Goal: Information Seeking & Learning: Learn about a topic

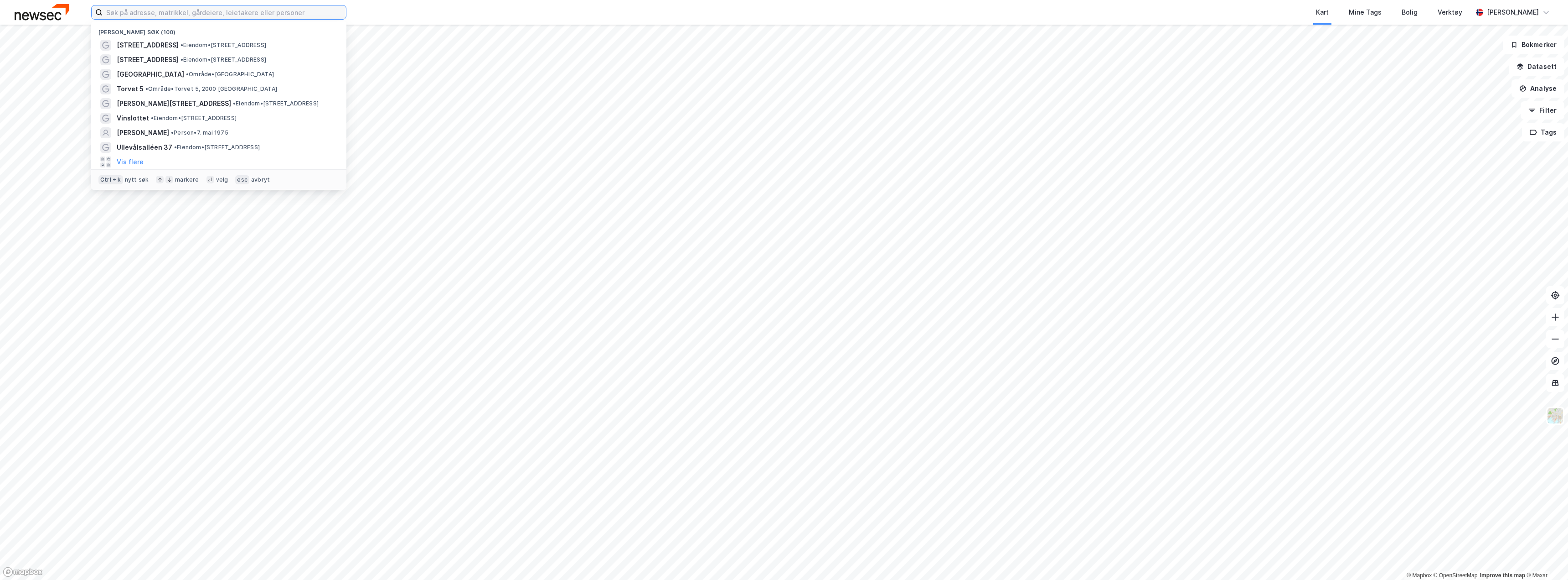
click at [129, 10] on input at bounding box center [224, 12] width 243 height 14
click at [122, 8] on input at bounding box center [224, 12] width 243 height 14
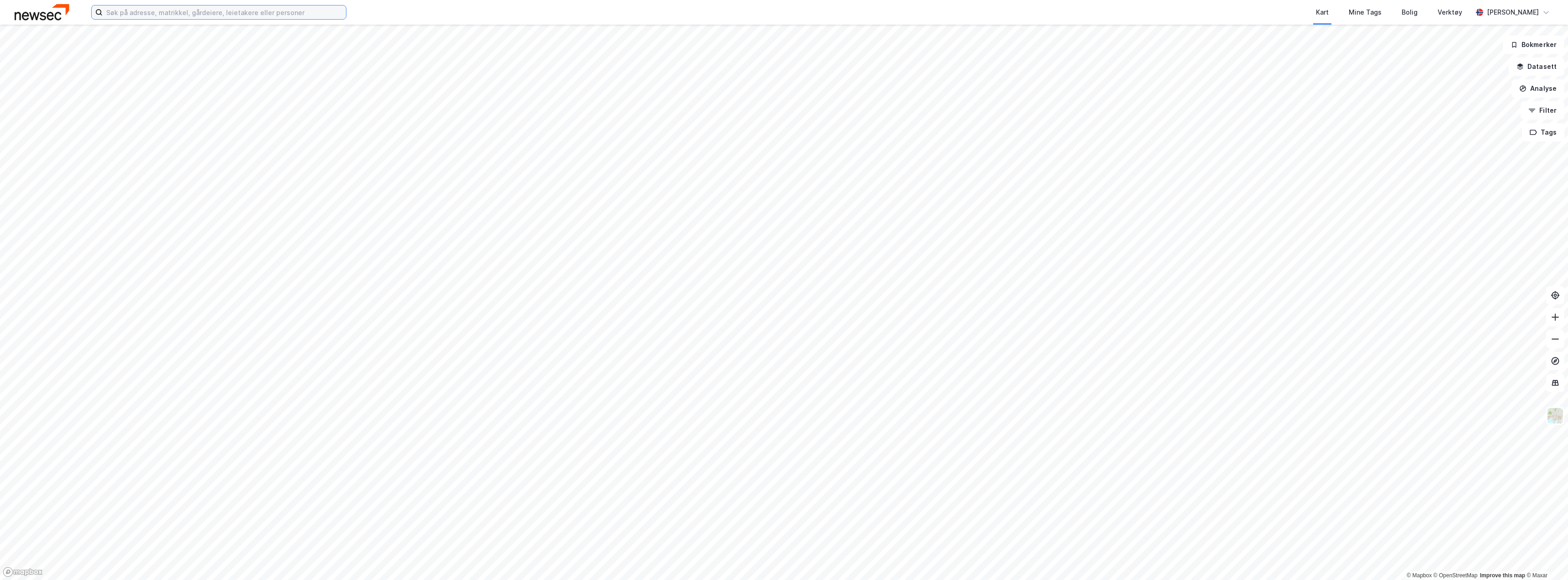
click at [140, 11] on input at bounding box center [224, 12] width 243 height 14
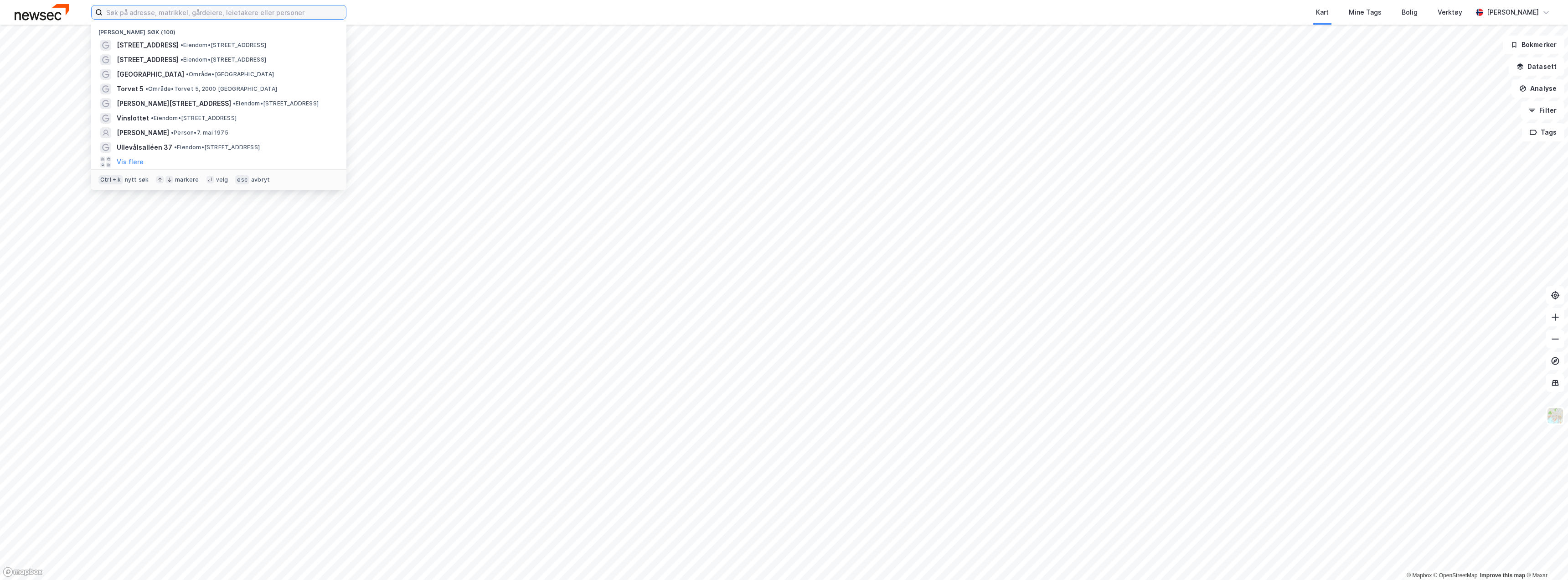
click at [146, 13] on input at bounding box center [224, 12] width 243 height 14
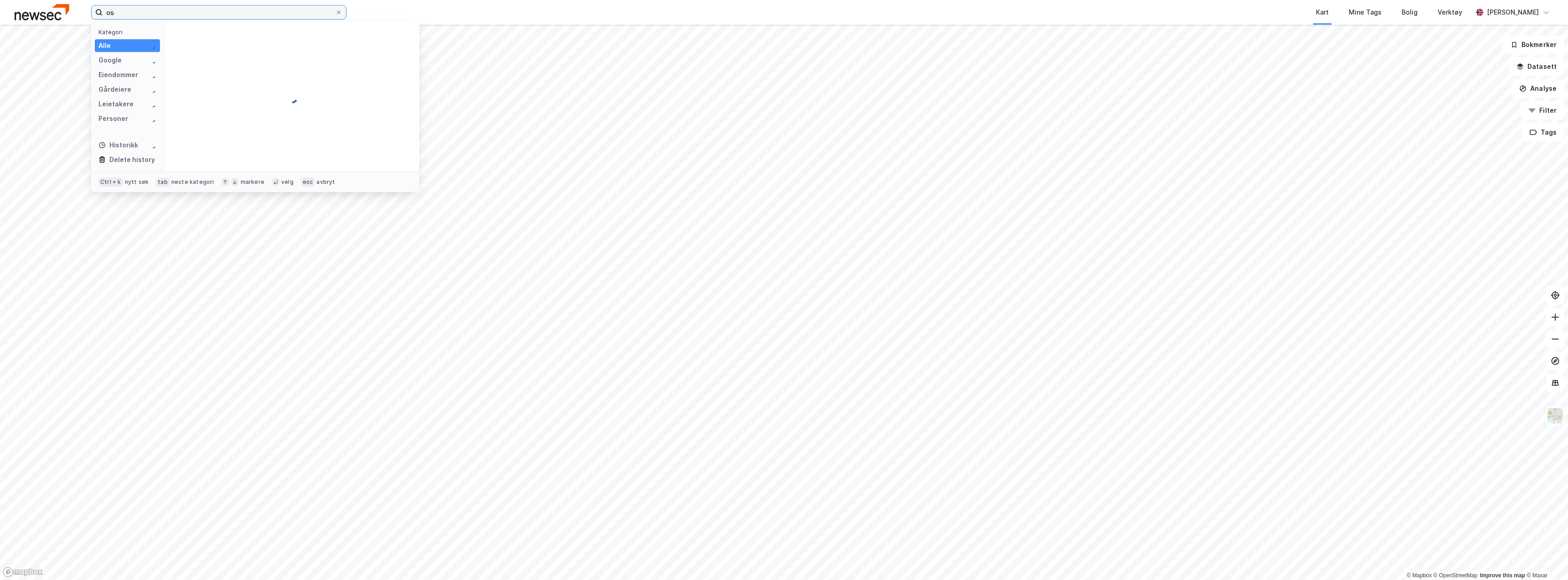
type input "o"
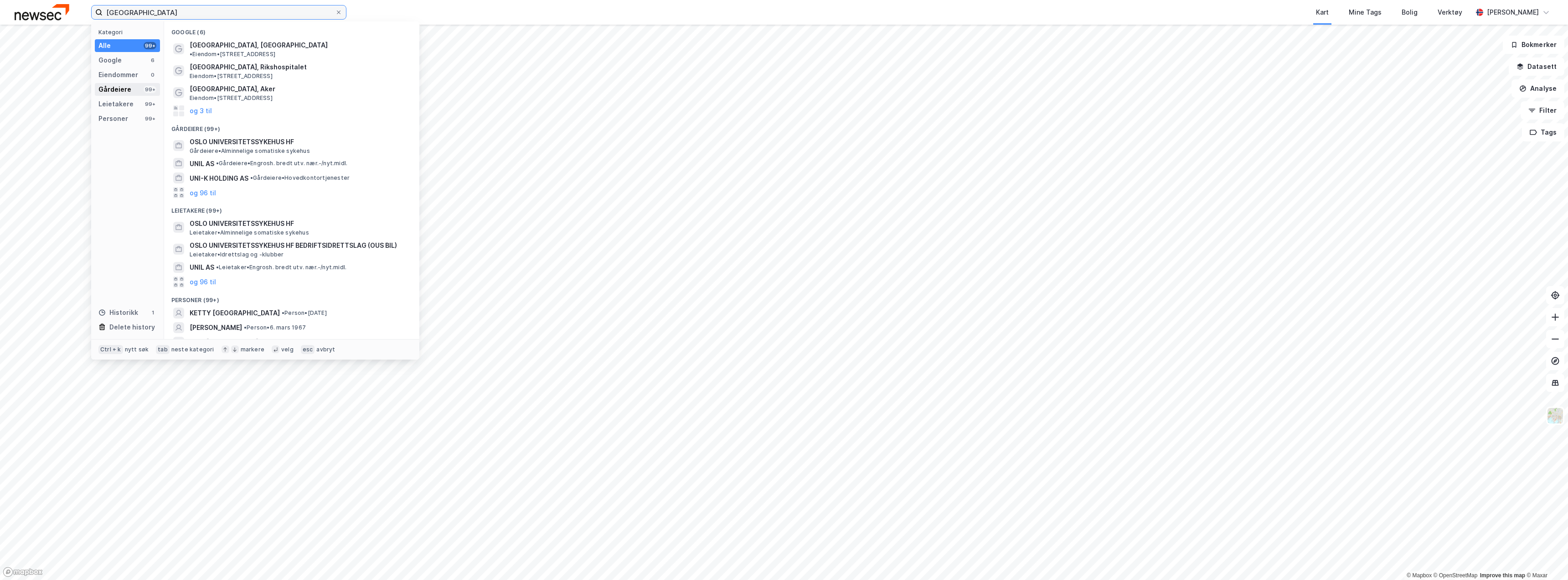
type input "[GEOGRAPHIC_DATA]"
click at [110, 90] on div "Gårdeiere" at bounding box center [115, 89] width 33 height 11
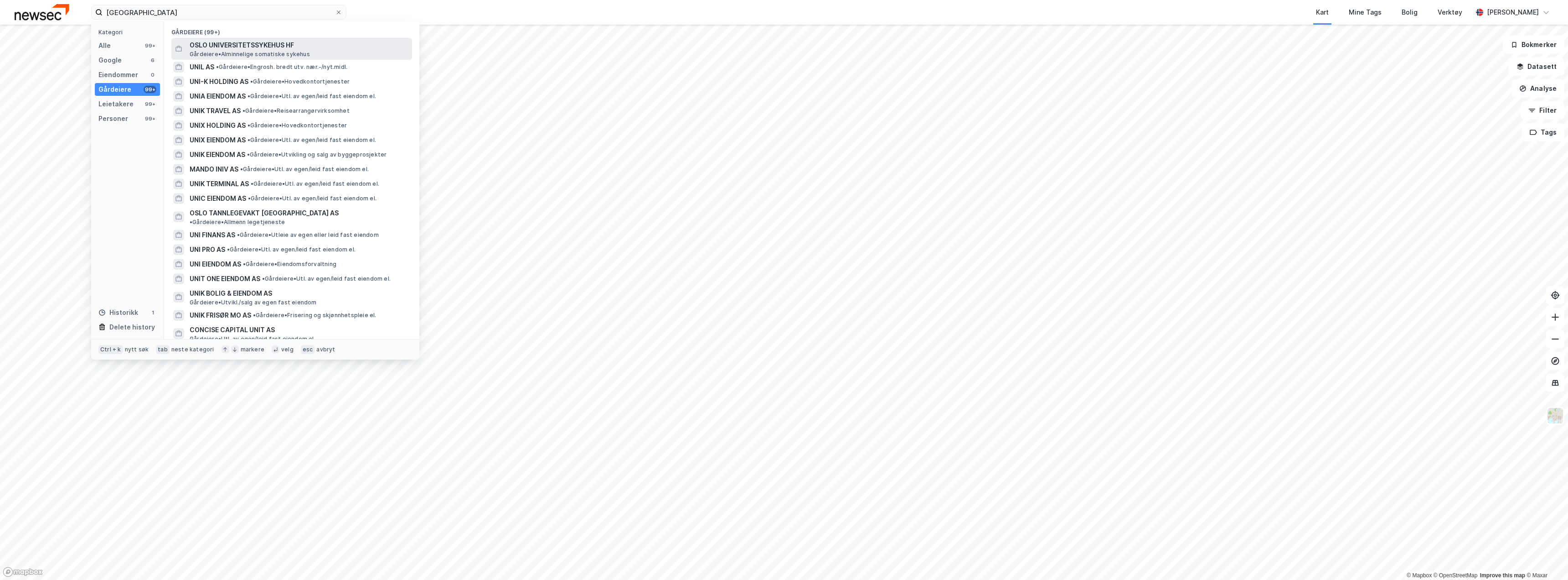
click at [248, 48] on span "OSLO UNIVERSITETSSYKEHUS HF" at bounding box center [298, 45] width 219 height 11
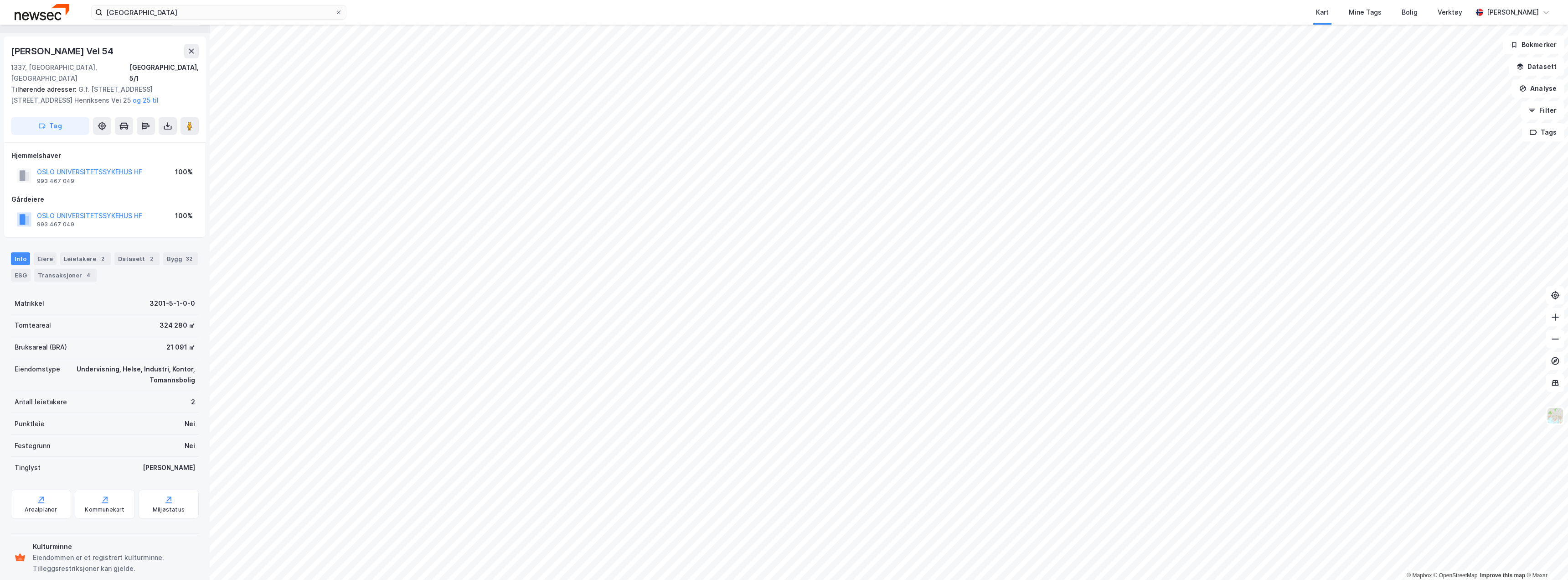
scroll to position [26, 0]
click at [53, 484] on div "Arealplaner" at bounding box center [41, 498] width 60 height 30
click at [192, 50] on button at bounding box center [191, 45] width 14 height 14
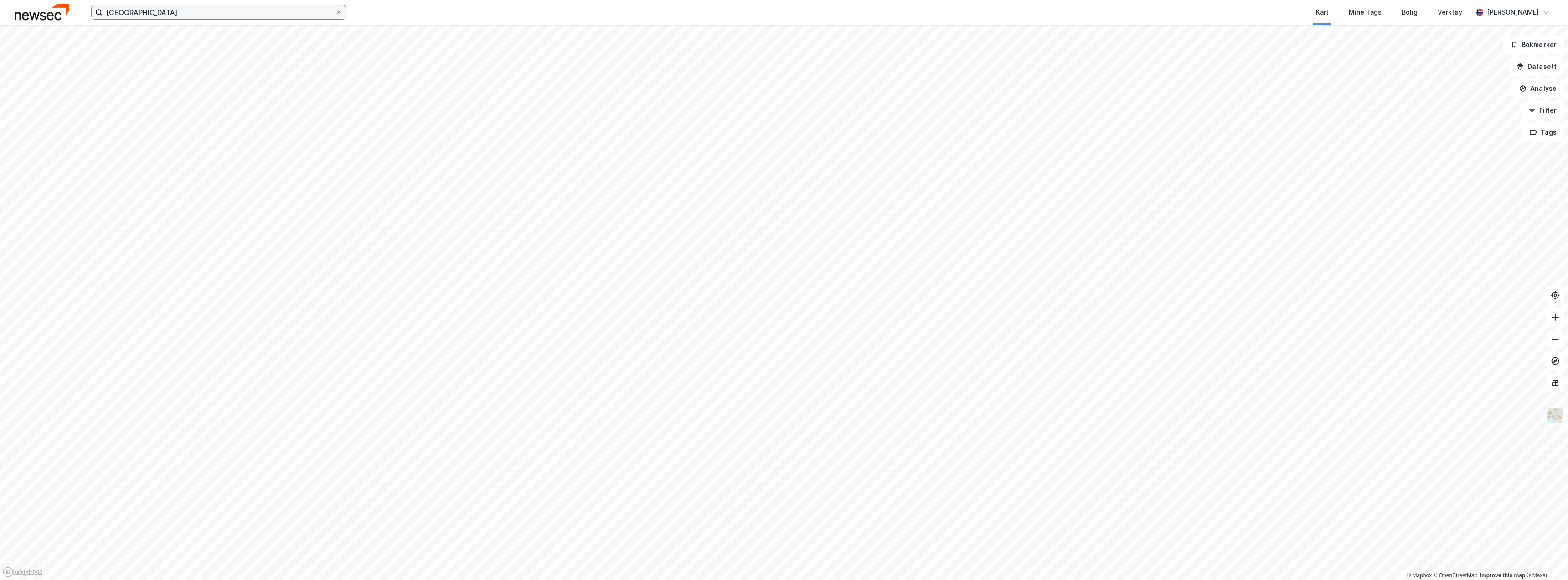
click at [152, 17] on input "[GEOGRAPHIC_DATA]" at bounding box center [218, 12] width 232 height 14
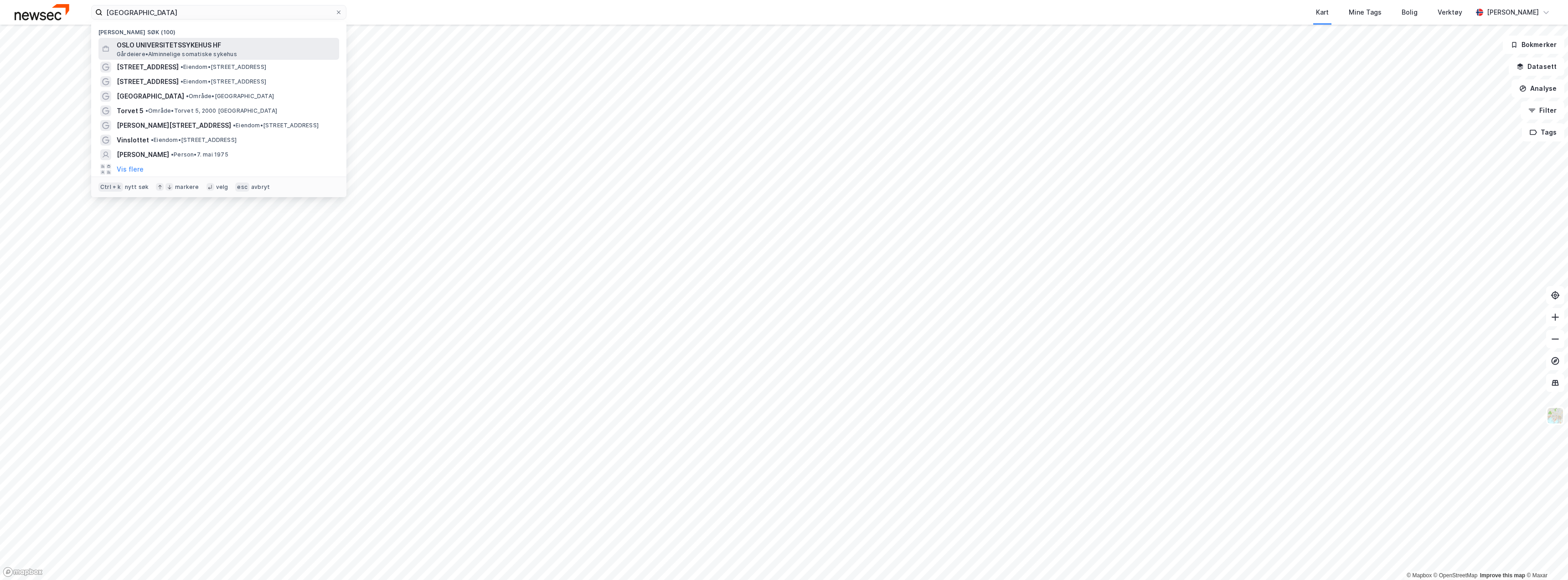
click at [166, 42] on span "OSLO UNIVERSITETSSYKEHUS HF" at bounding box center [226, 45] width 219 height 11
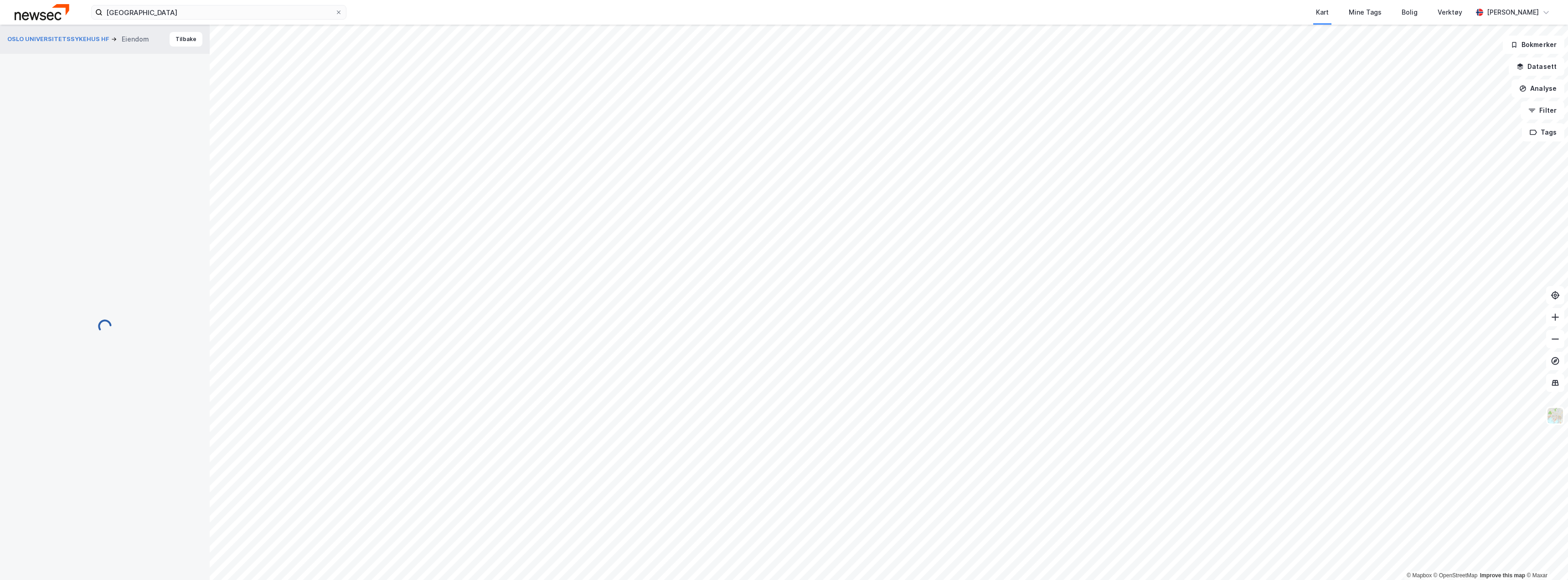
scroll to position [15, 0]
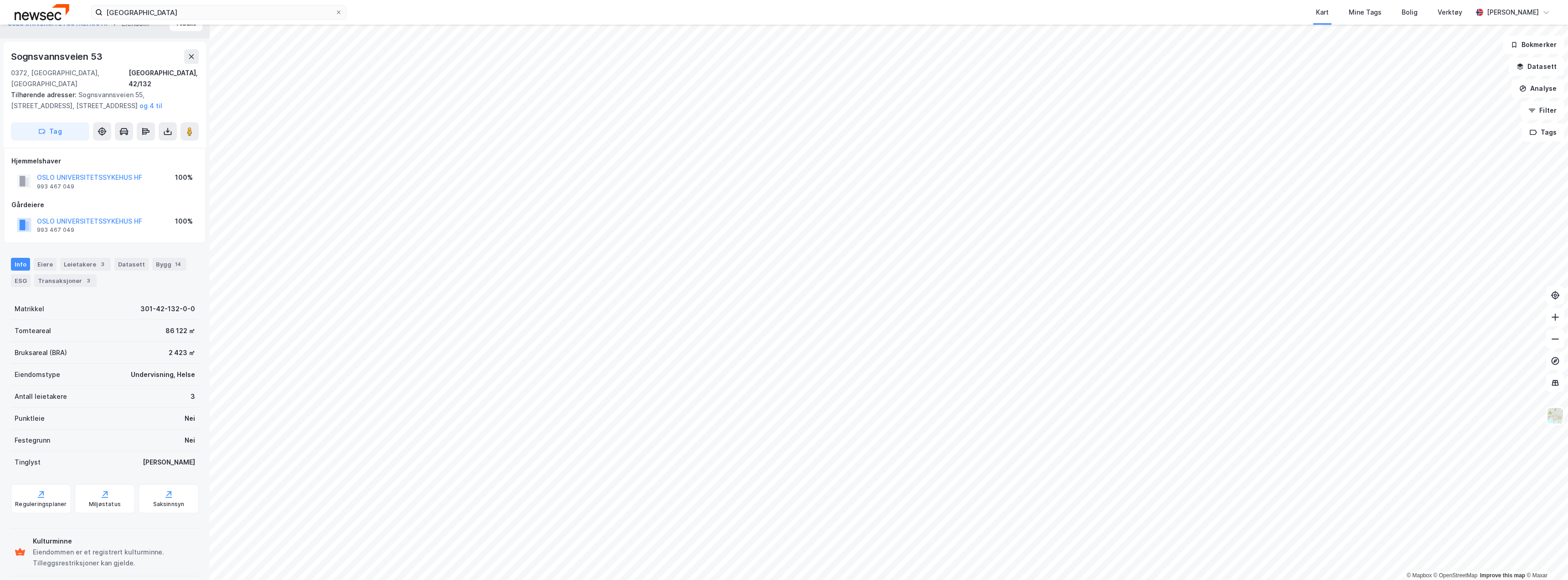
click at [62, 58] on div "Sognsvannsveien 53" at bounding box center [57, 56] width 93 height 14
click at [62, 57] on div "Sognsvannsveien 53" at bounding box center [57, 56] width 93 height 14
copy div "Sognsvannsveien 53"
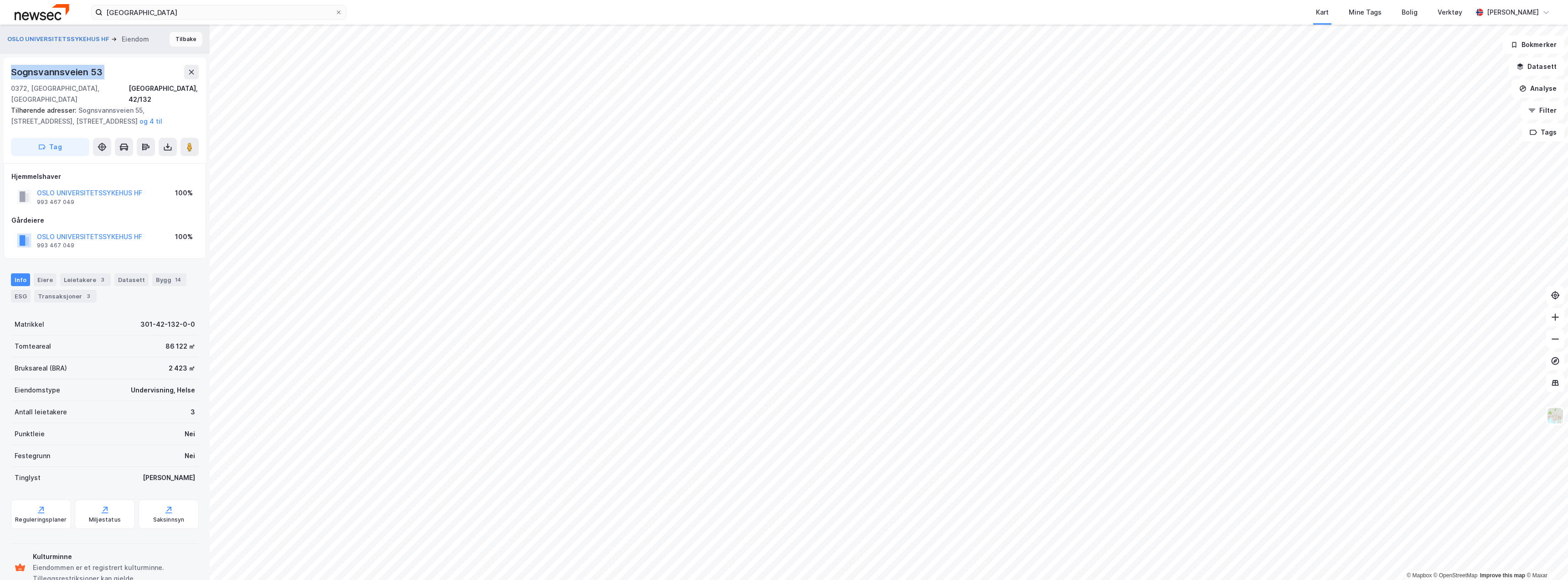
click at [183, 39] on button "Tilbake" at bounding box center [186, 39] width 33 height 14
click at [192, 40] on button "Tilbake" at bounding box center [186, 37] width 33 height 14
click at [177, 41] on button "Tilbake" at bounding box center [186, 37] width 33 height 14
